Goal: Task Accomplishment & Management: Manage account settings

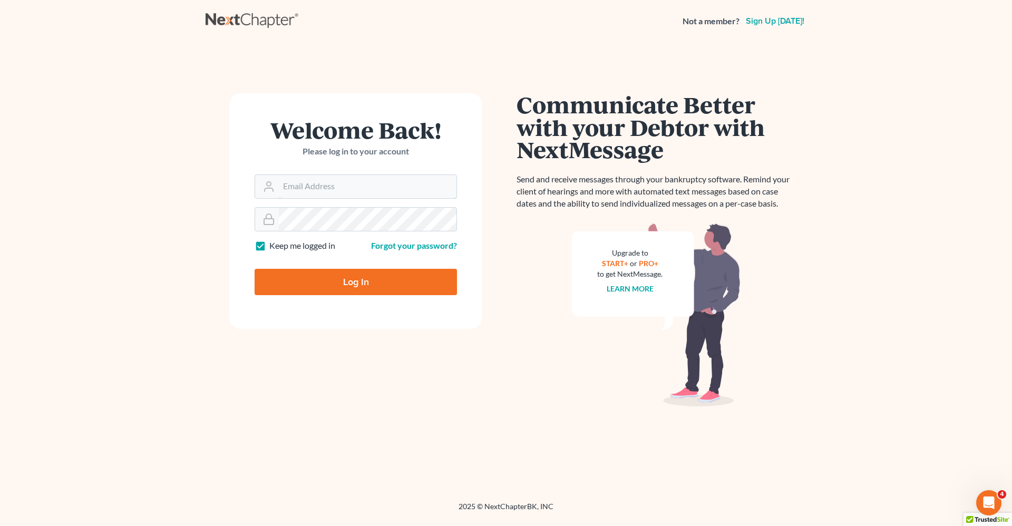
type input "[PERSON_NAME][EMAIL_ADDRESS][DOMAIN_NAME]"
click at [334, 285] on input "Log In" at bounding box center [356, 282] width 202 height 26
type input "Thinking..."
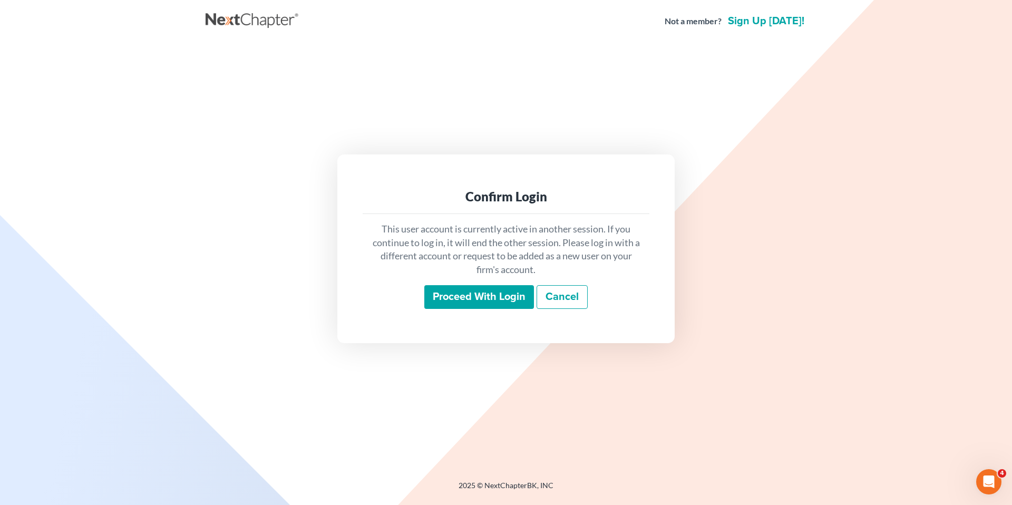
click at [469, 297] on input "Proceed with login" at bounding box center [479, 297] width 110 height 24
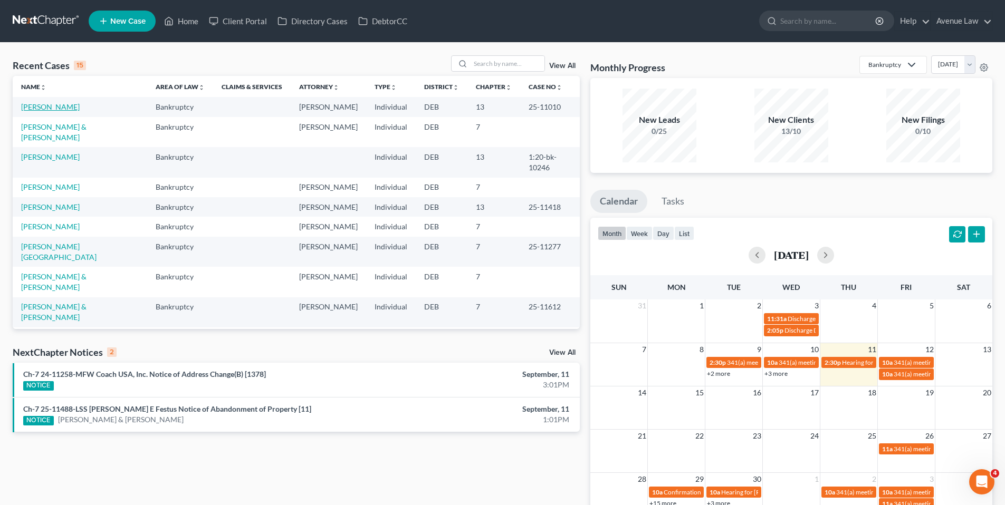
click at [64, 109] on link "Cochran, Callie" at bounding box center [50, 106] width 59 height 9
select select "0"
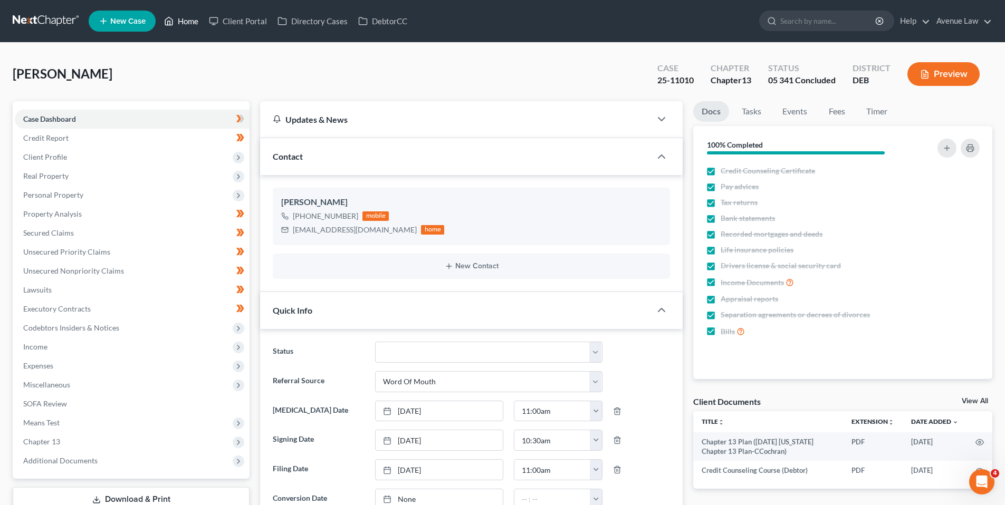
drag, startPoint x: 194, startPoint y: 23, endPoint x: 206, endPoint y: 34, distance: 16.4
click at [194, 23] on link "Home" at bounding box center [181, 21] width 45 height 19
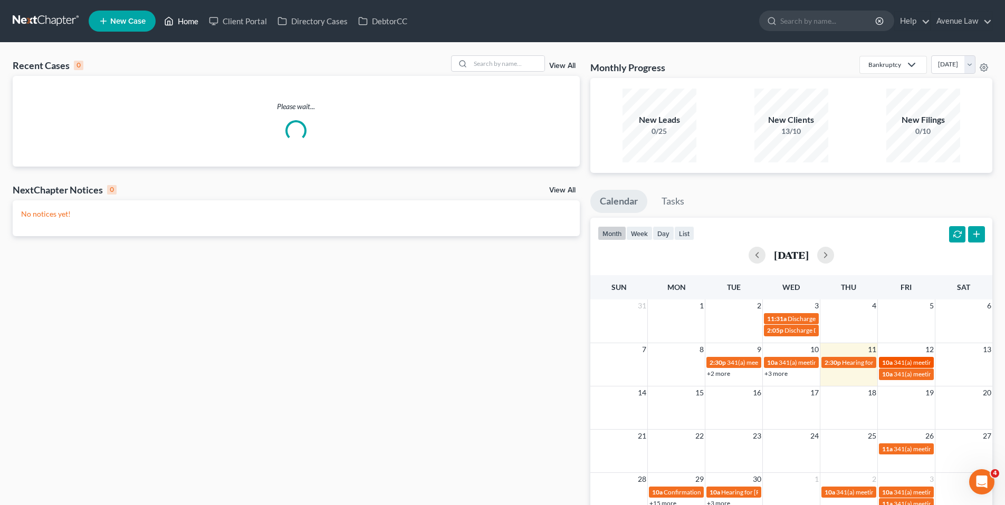
click at [911, 362] on span "341(a) meeting for Mia Lewis & Davon Lewis" at bounding box center [972, 363] width 158 height 8
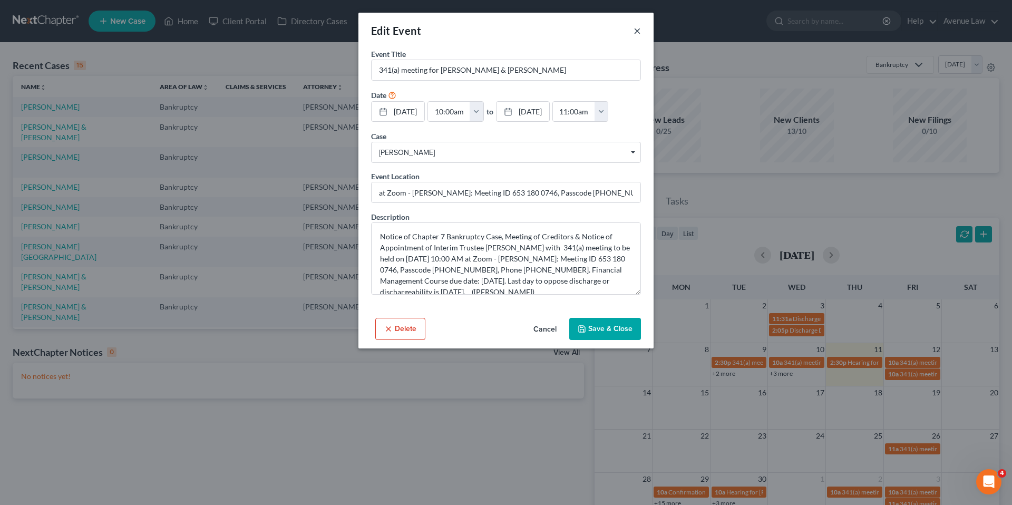
click at [640, 27] on button "×" at bounding box center [637, 30] width 7 height 13
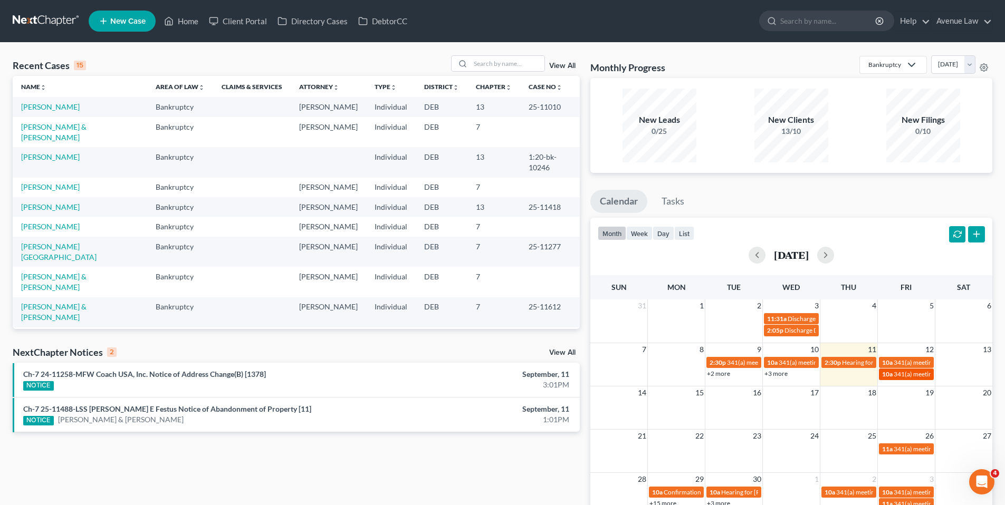
click at [904, 372] on span "341(a) meeting for Steven Lewis" at bounding box center [944, 374] width 102 height 8
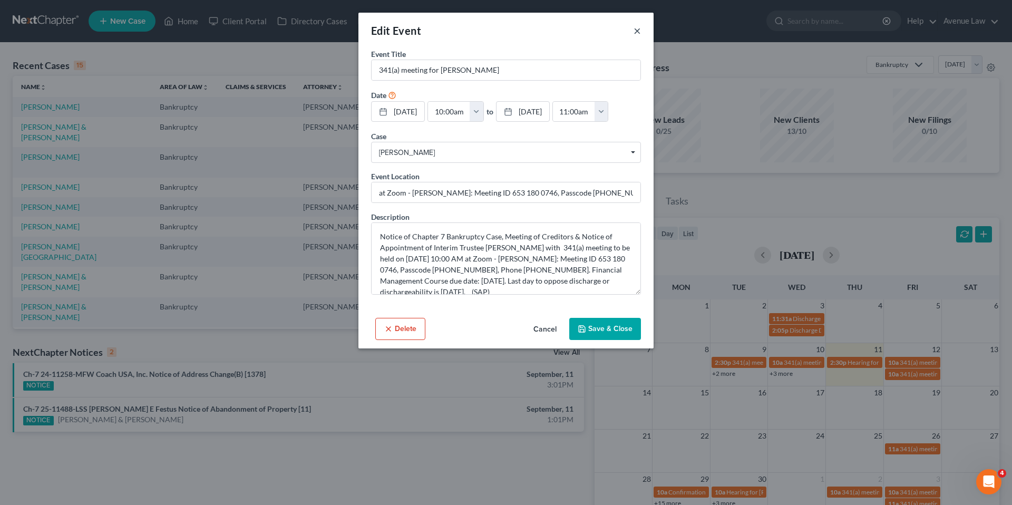
click at [634, 30] on button "×" at bounding box center [637, 30] width 7 height 13
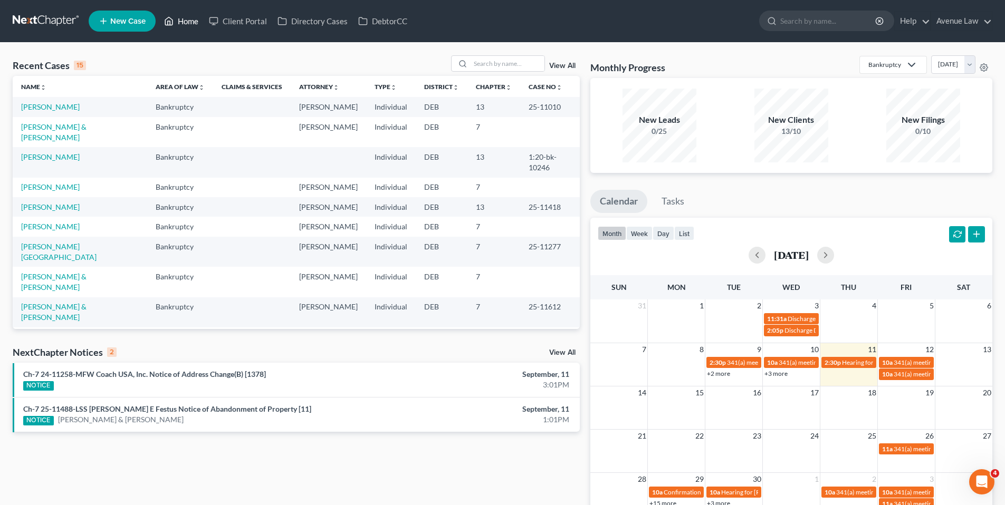
click at [188, 22] on link "Home" at bounding box center [181, 21] width 45 height 19
click at [512, 65] on input "search" at bounding box center [507, 63] width 74 height 15
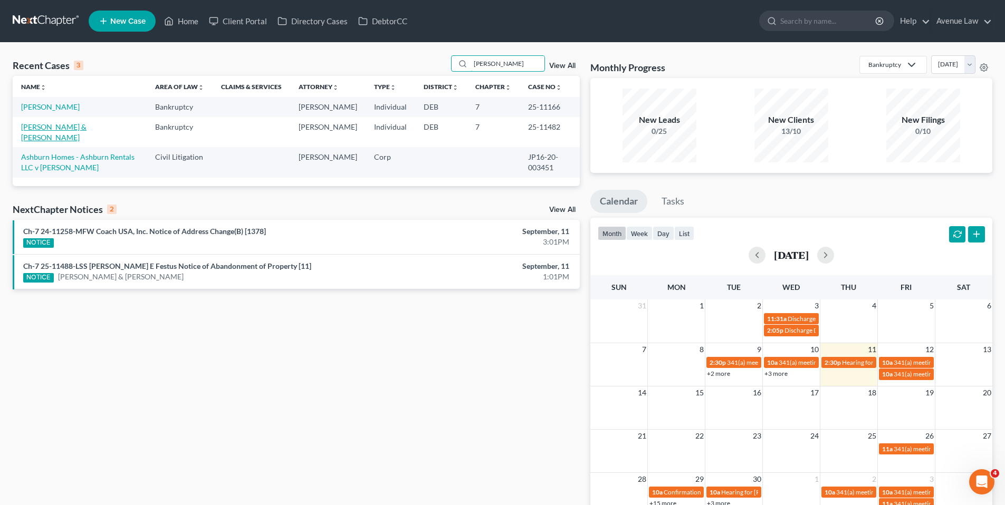
type input "lewis"
click at [69, 139] on link "Lewis, Mia & Davon" at bounding box center [53, 132] width 65 height 20
select select "0"
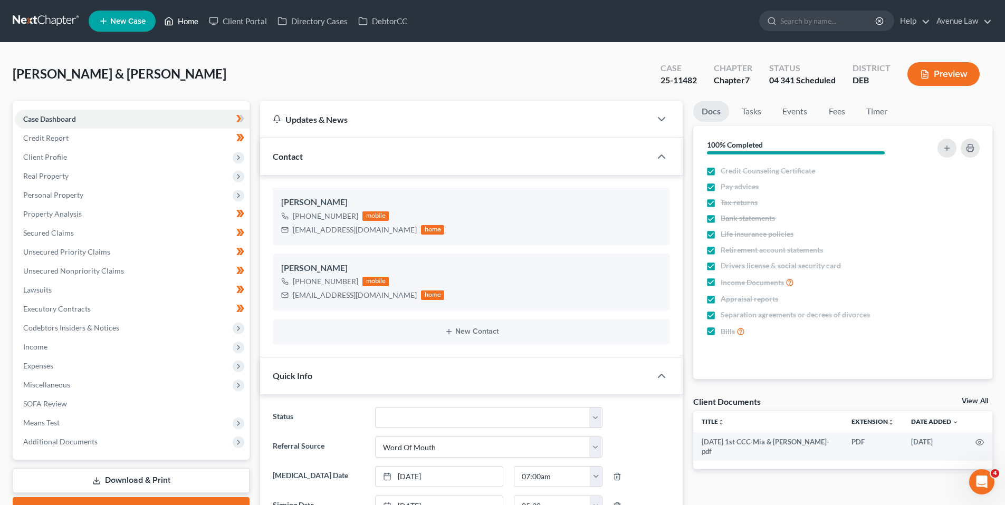
click at [188, 20] on link "Home" at bounding box center [181, 21] width 45 height 19
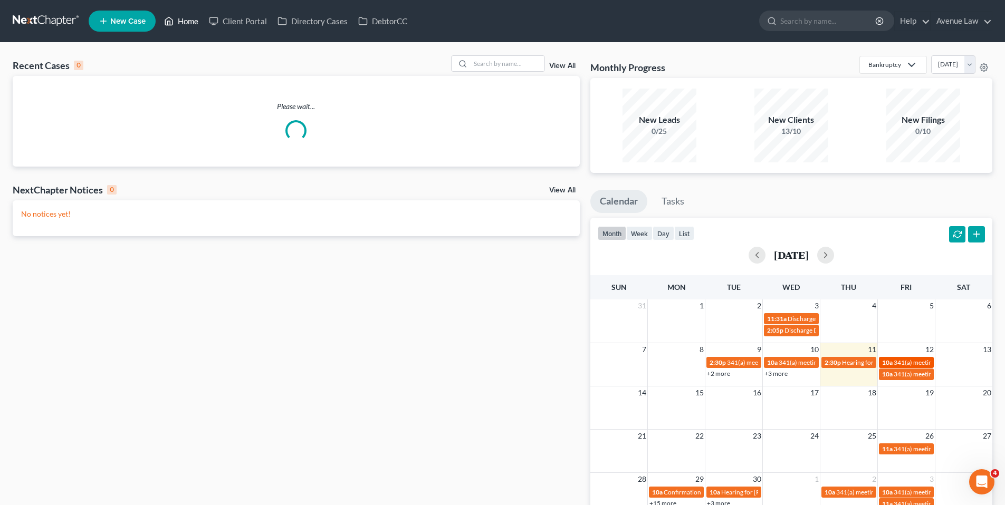
click at [895, 359] on span "341(a) meeting for Mia Lewis & Davon Lewis" at bounding box center [972, 363] width 158 height 8
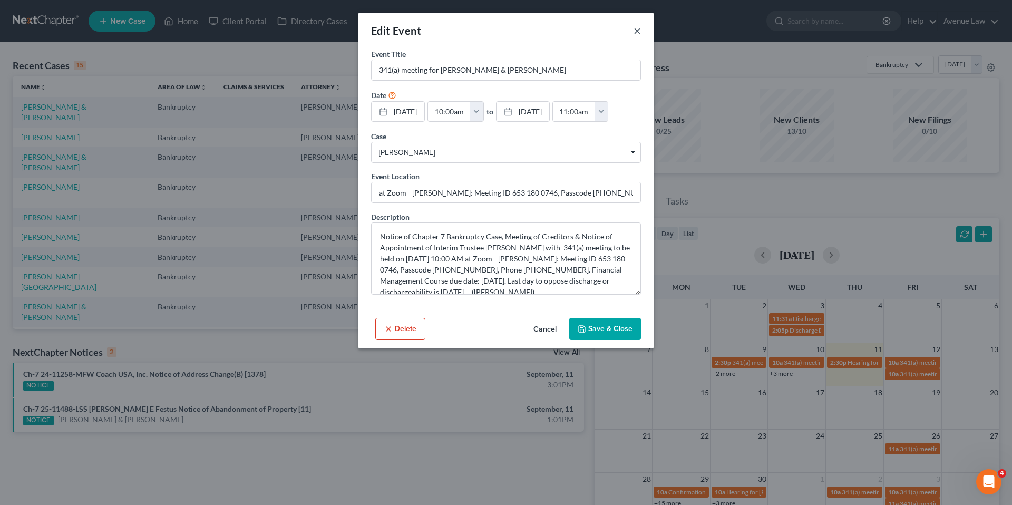
click at [639, 31] on div "Edit Event ×" at bounding box center [506, 31] width 295 height 36
click at [639, 32] on button "×" at bounding box center [637, 30] width 7 height 13
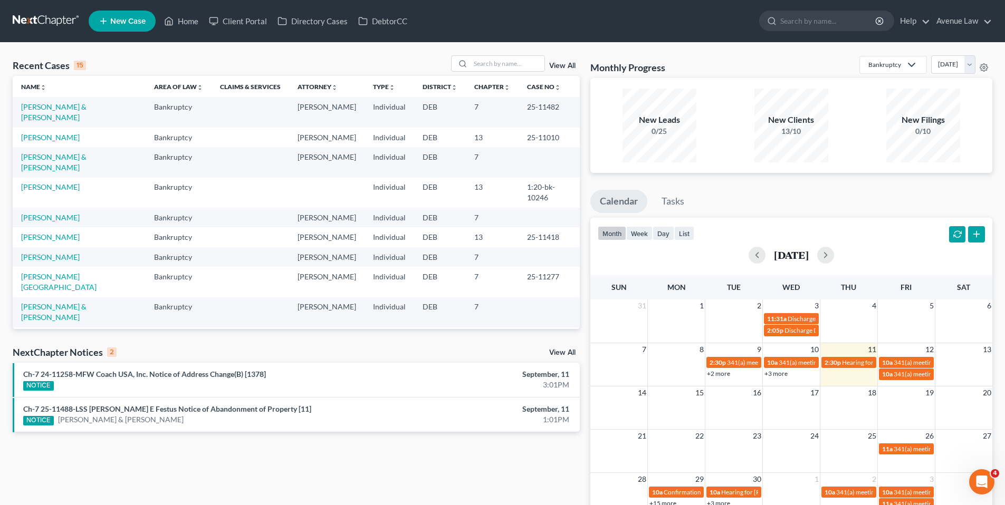
click at [568, 352] on link "View All" at bounding box center [562, 352] width 26 height 7
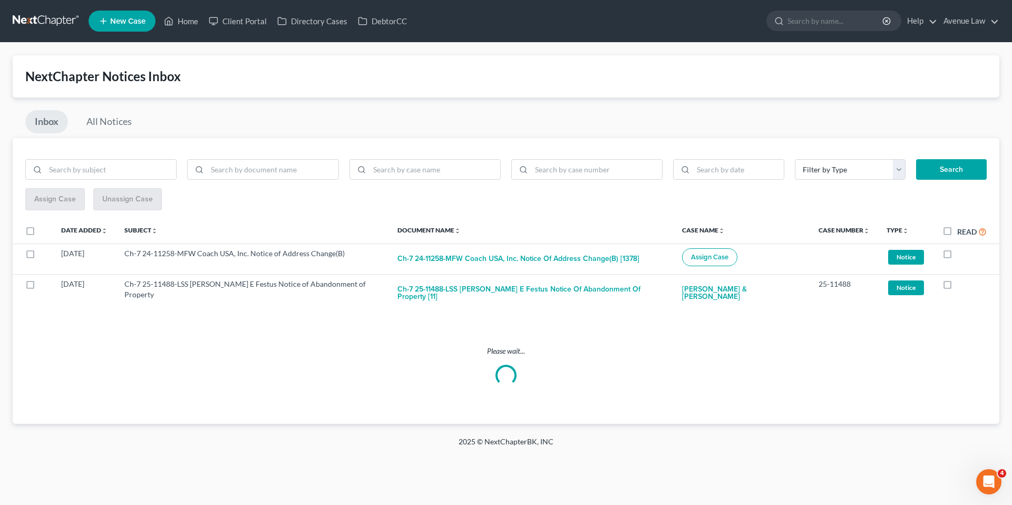
click at [958, 230] on label "Read" at bounding box center [973, 232] width 30 height 12
click at [962, 230] on input "Read" at bounding box center [965, 229] width 7 height 7
checkbox input "true"
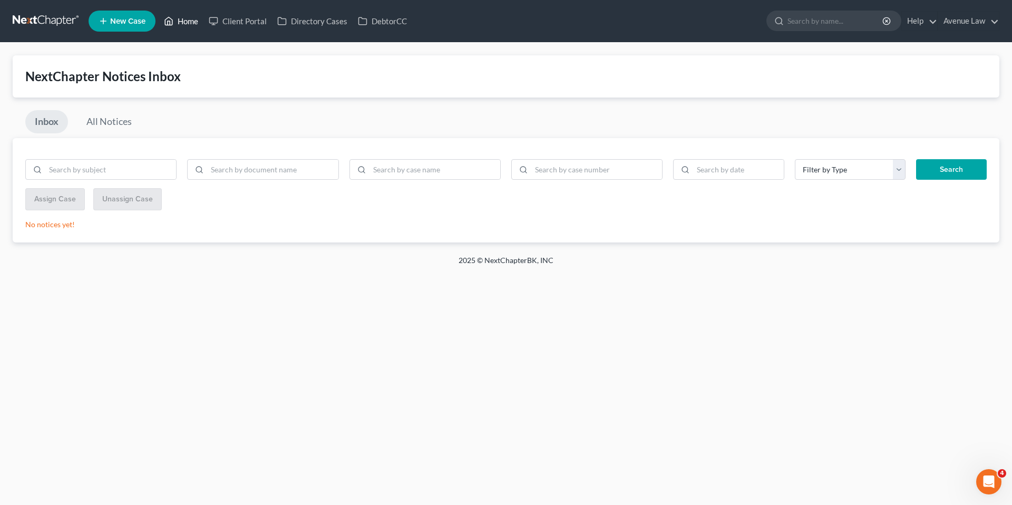
click at [195, 22] on link "Home" at bounding box center [181, 21] width 45 height 19
